Goal: Navigation & Orientation: Find specific page/section

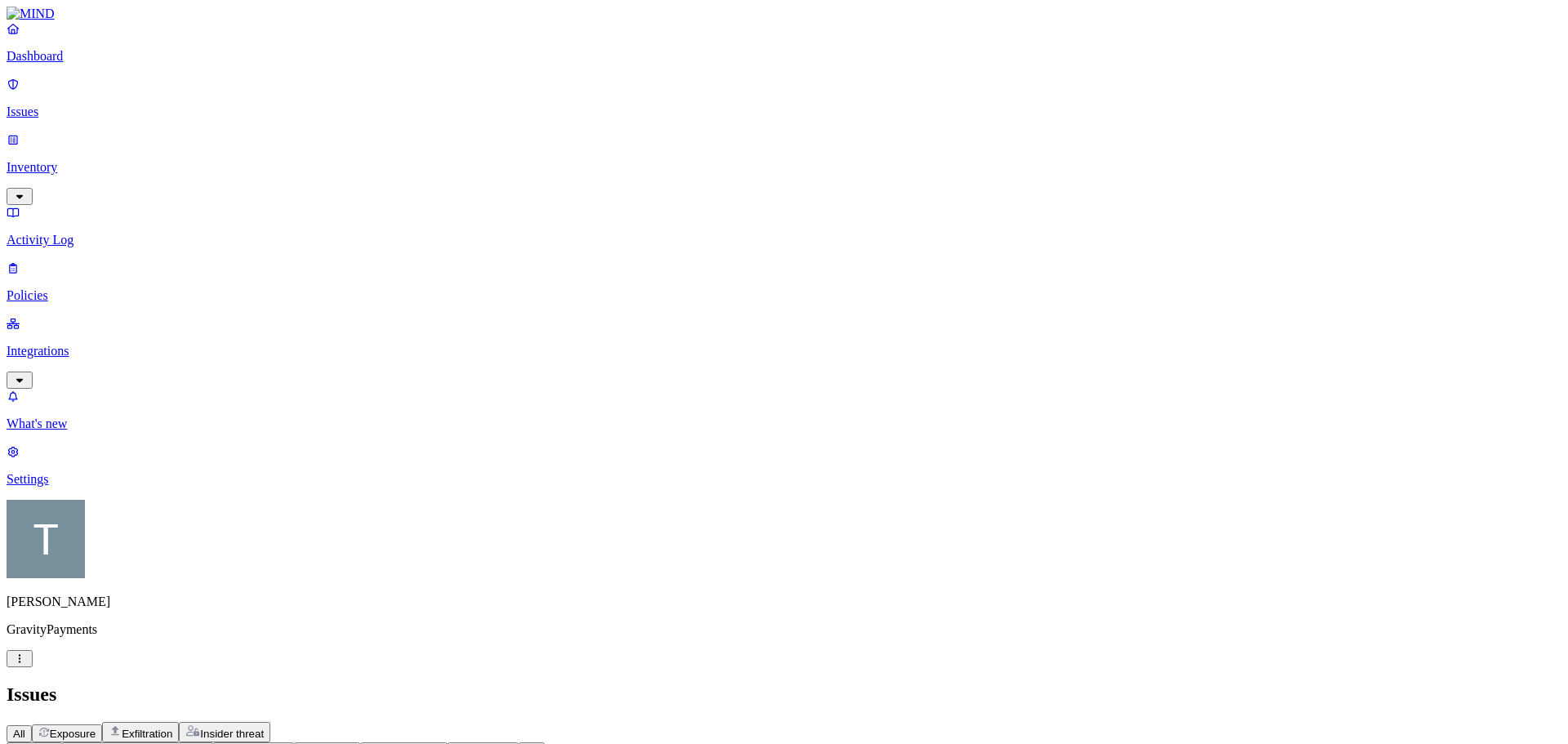
click at [56, 344] on p "Integrations" at bounding box center [783, 351] width 1555 height 14
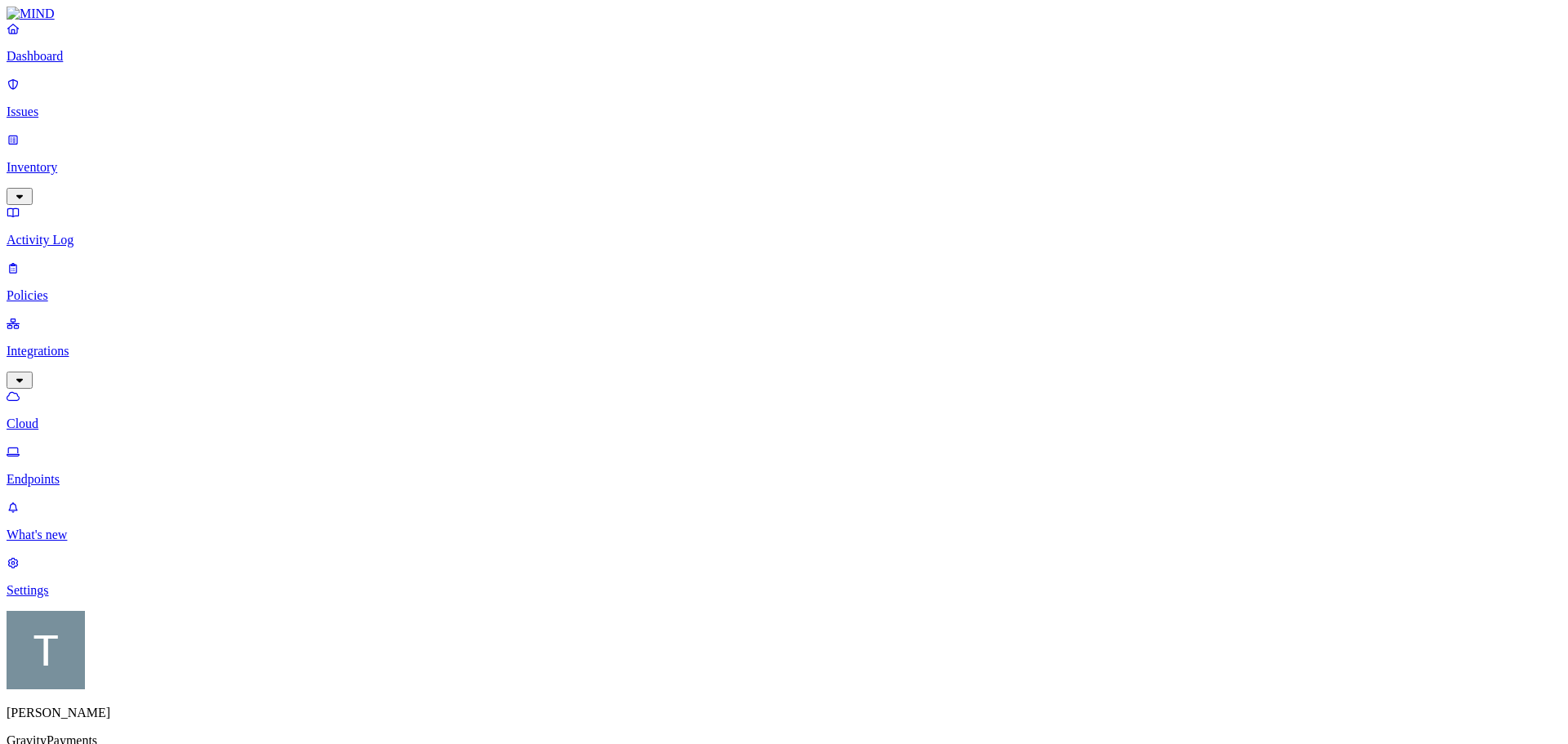
click at [85, 472] on p "Endpoints" at bounding box center [783, 480] width 1555 height 14
